Goal: Task Accomplishment & Management: Use online tool/utility

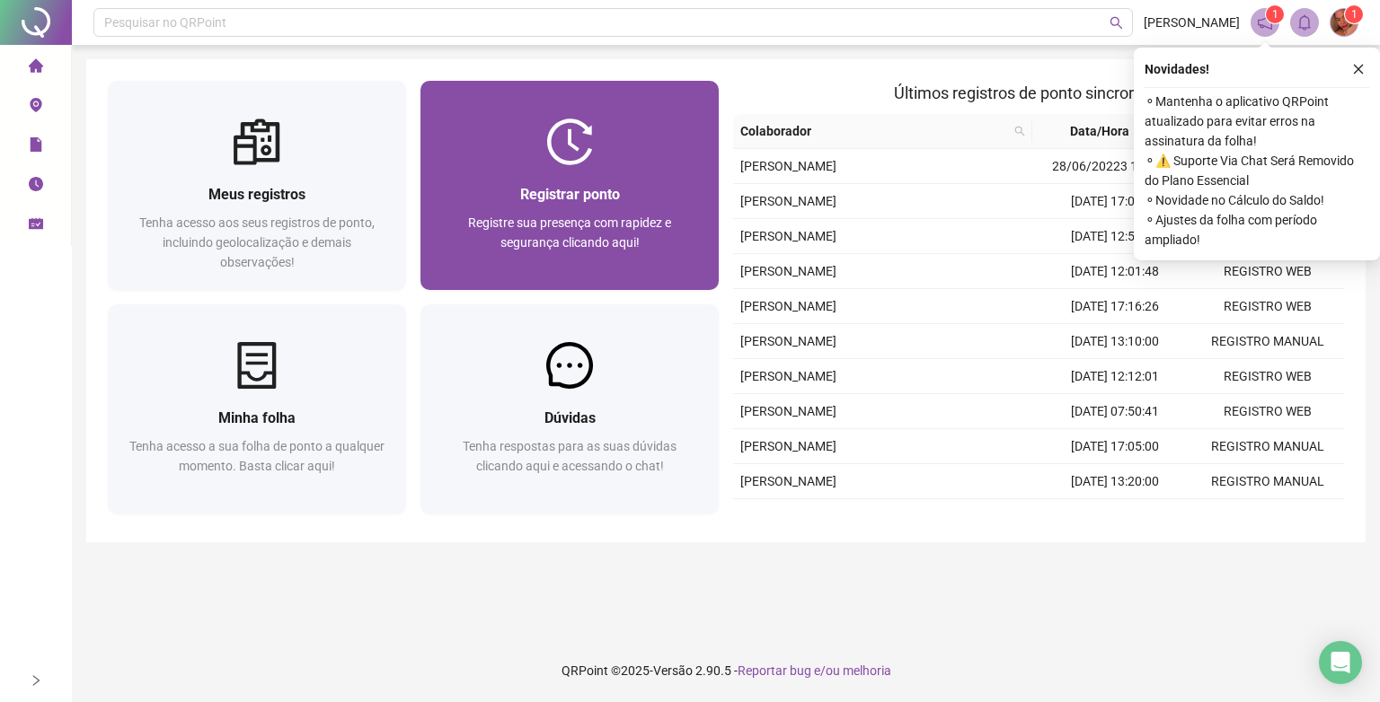
click at [594, 193] on span "Registrar ponto" at bounding box center [570, 194] width 100 height 17
click at [575, 165] on div "Registrar ponto Registre sua presença com rapidez e segurança clicando aqui!" at bounding box center [569, 227] width 298 height 125
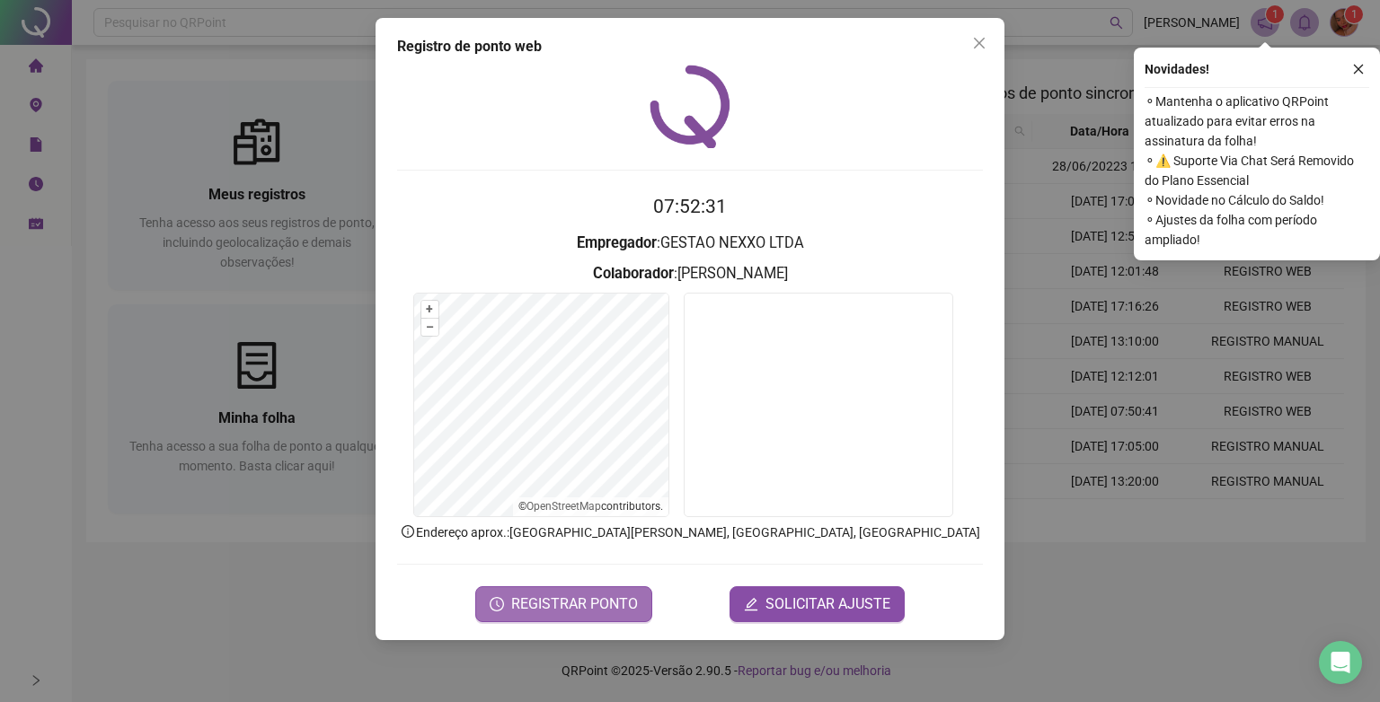
click at [537, 599] on span "REGISTRAR PONTO" at bounding box center [574, 605] width 127 height 22
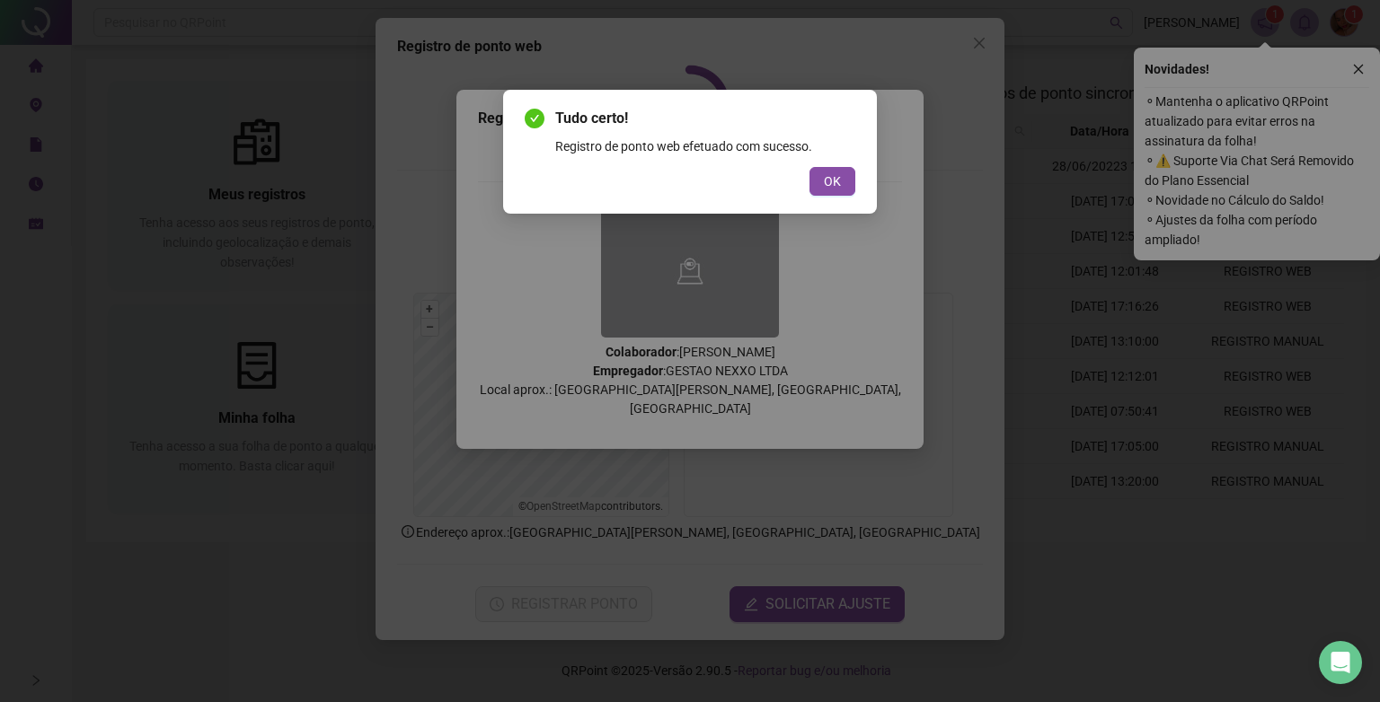
click at [809, 167] on button "OK" at bounding box center [832, 181] width 46 height 29
